Goal: Check status: Check status

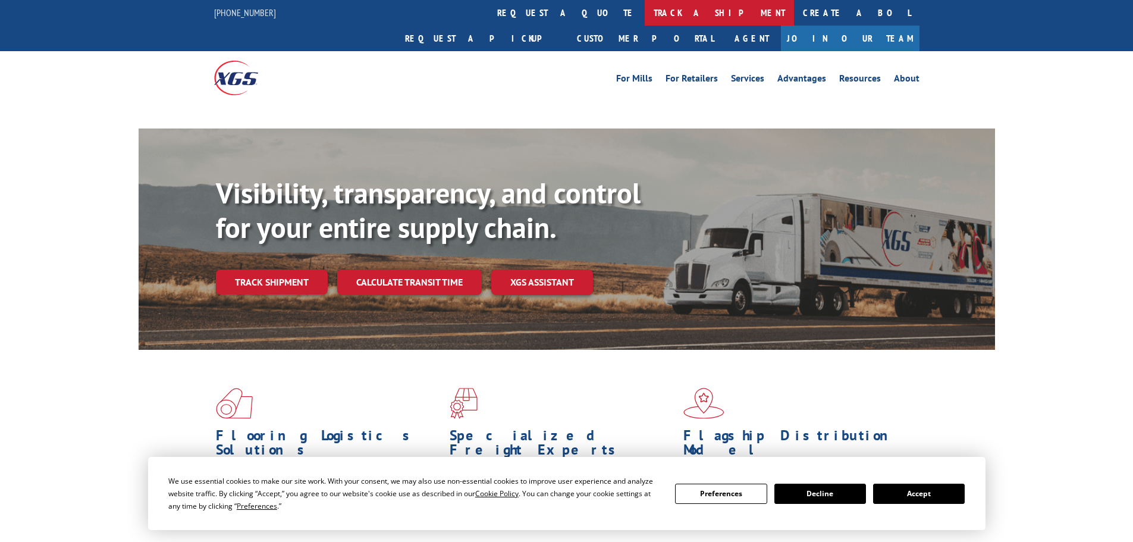
click at [645, 13] on link "track a shipment" at bounding box center [719, 13] width 149 height 26
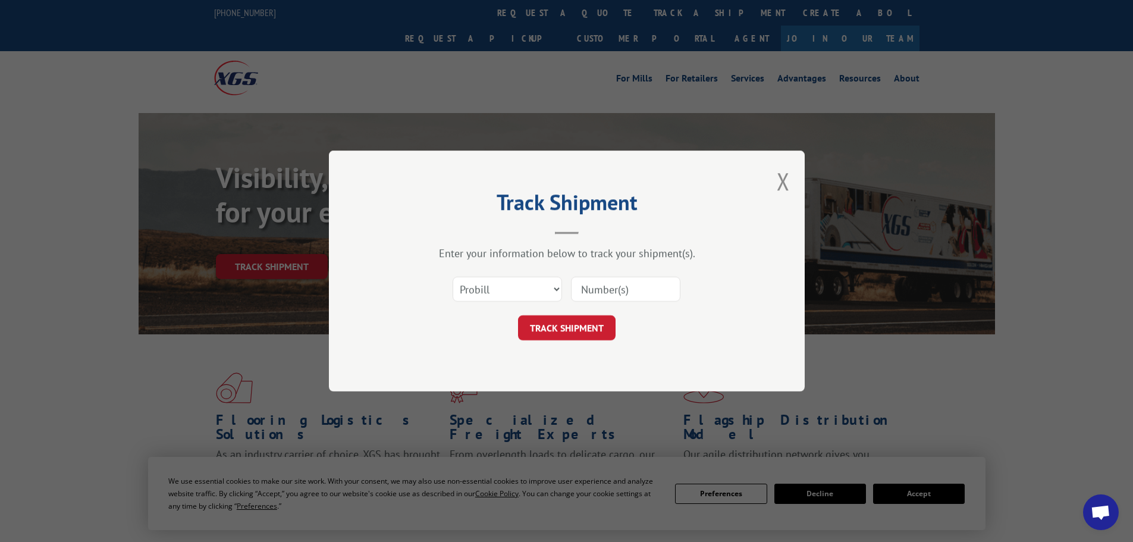
click at [516, 285] on select "Select category... Probill BOL PO" at bounding box center [507, 289] width 109 height 25
select select "bol"
click at [453, 277] on select "Select category... Probill BOL PO" at bounding box center [507, 289] width 109 height 25
click at [589, 293] on input at bounding box center [625, 289] width 109 height 25
paste input "7073636"
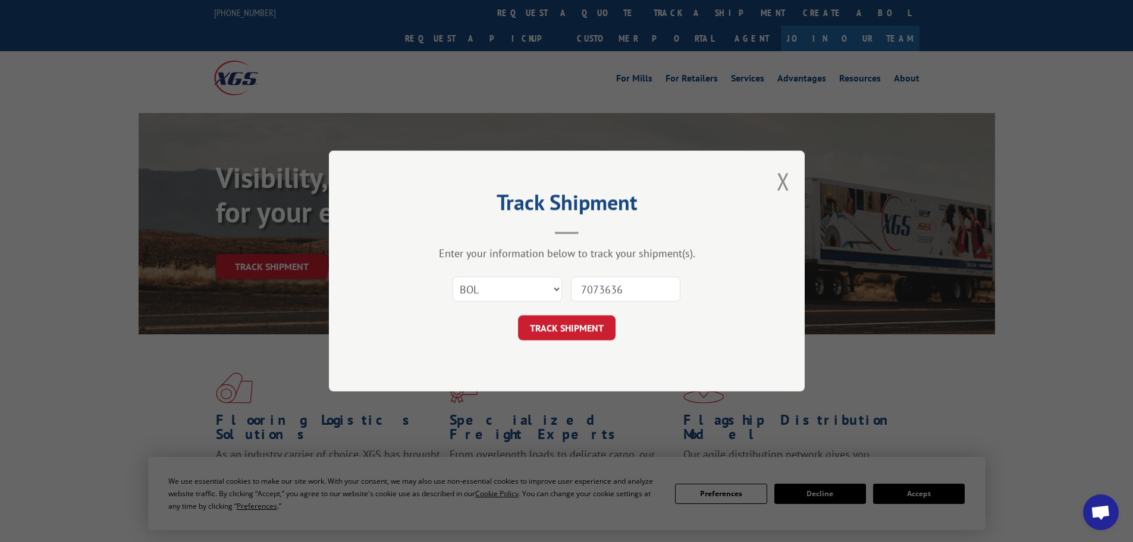
type input "7073636"
click at [610, 341] on div "Track Shipment Enter your information below to track your shipment(s). Select c…" at bounding box center [567, 270] width 476 height 241
click at [589, 328] on button "TRACK SHIPMENT" at bounding box center [567, 327] width 98 height 25
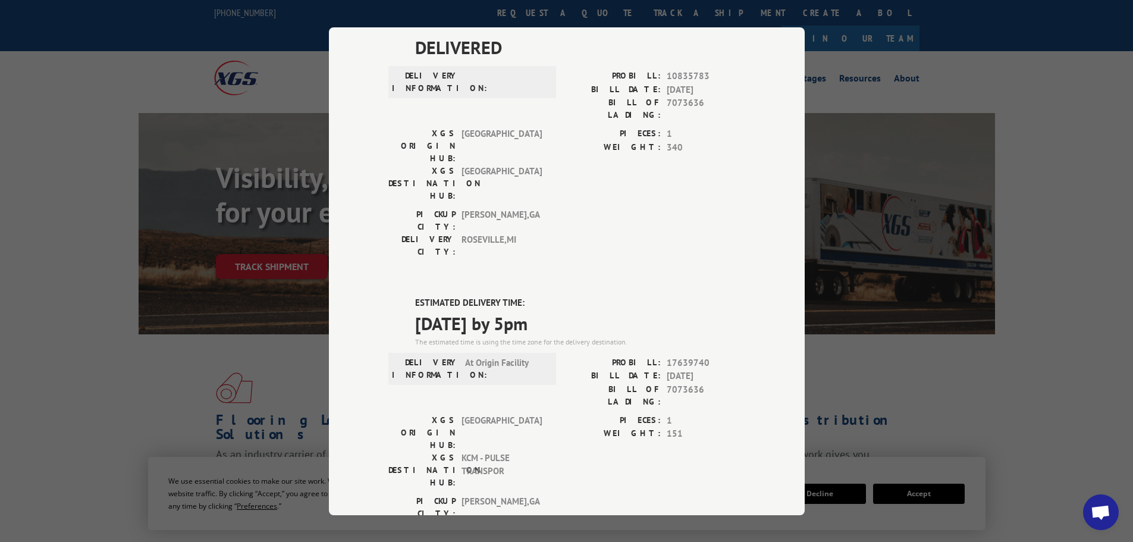
scroll to position [2, 0]
